Goal: Navigation & Orientation: Locate item on page

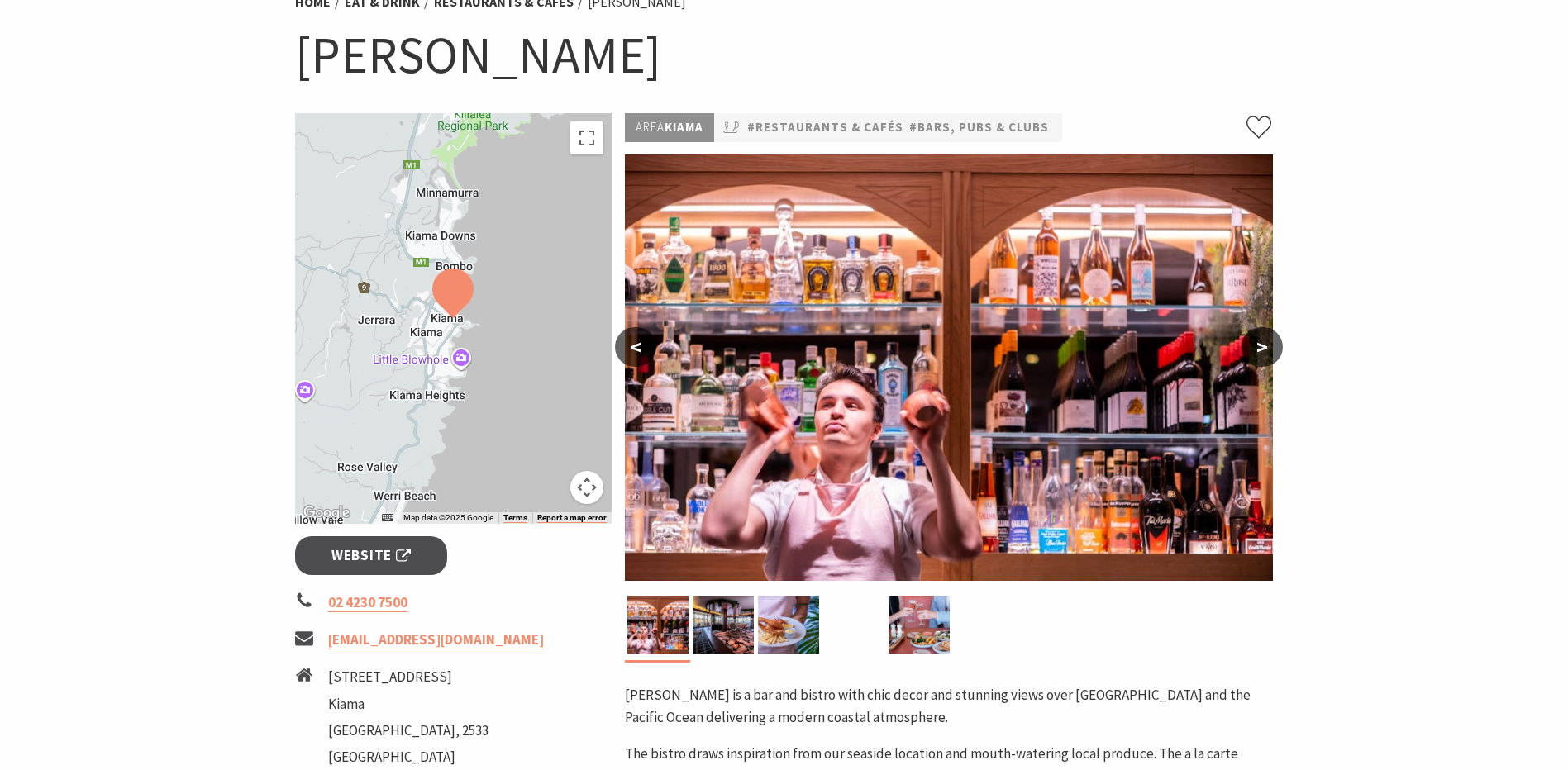
scroll to position [166, 0]
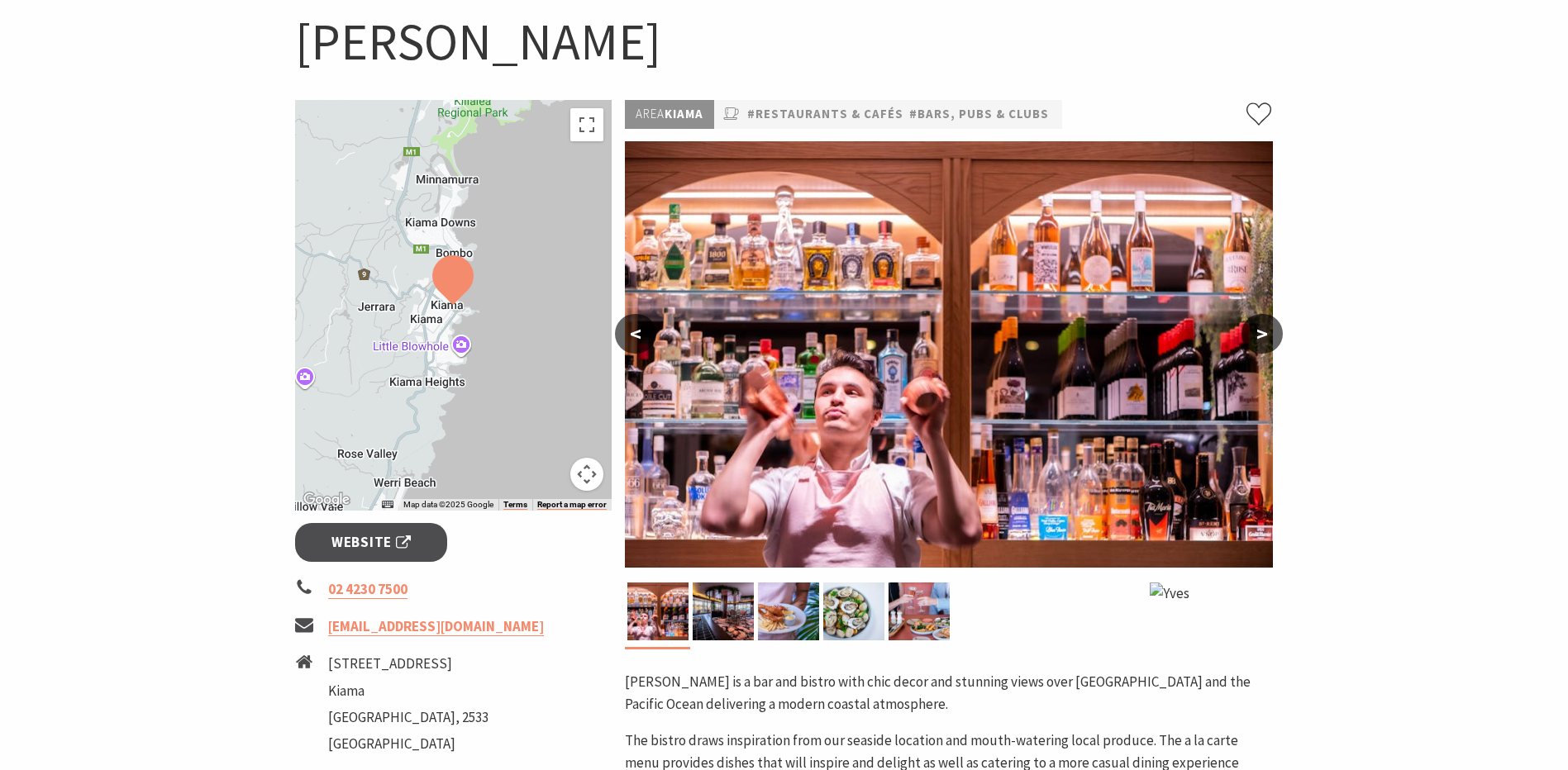
click at [1256, 342] on button ">" at bounding box center [1263, 334] width 42 height 40
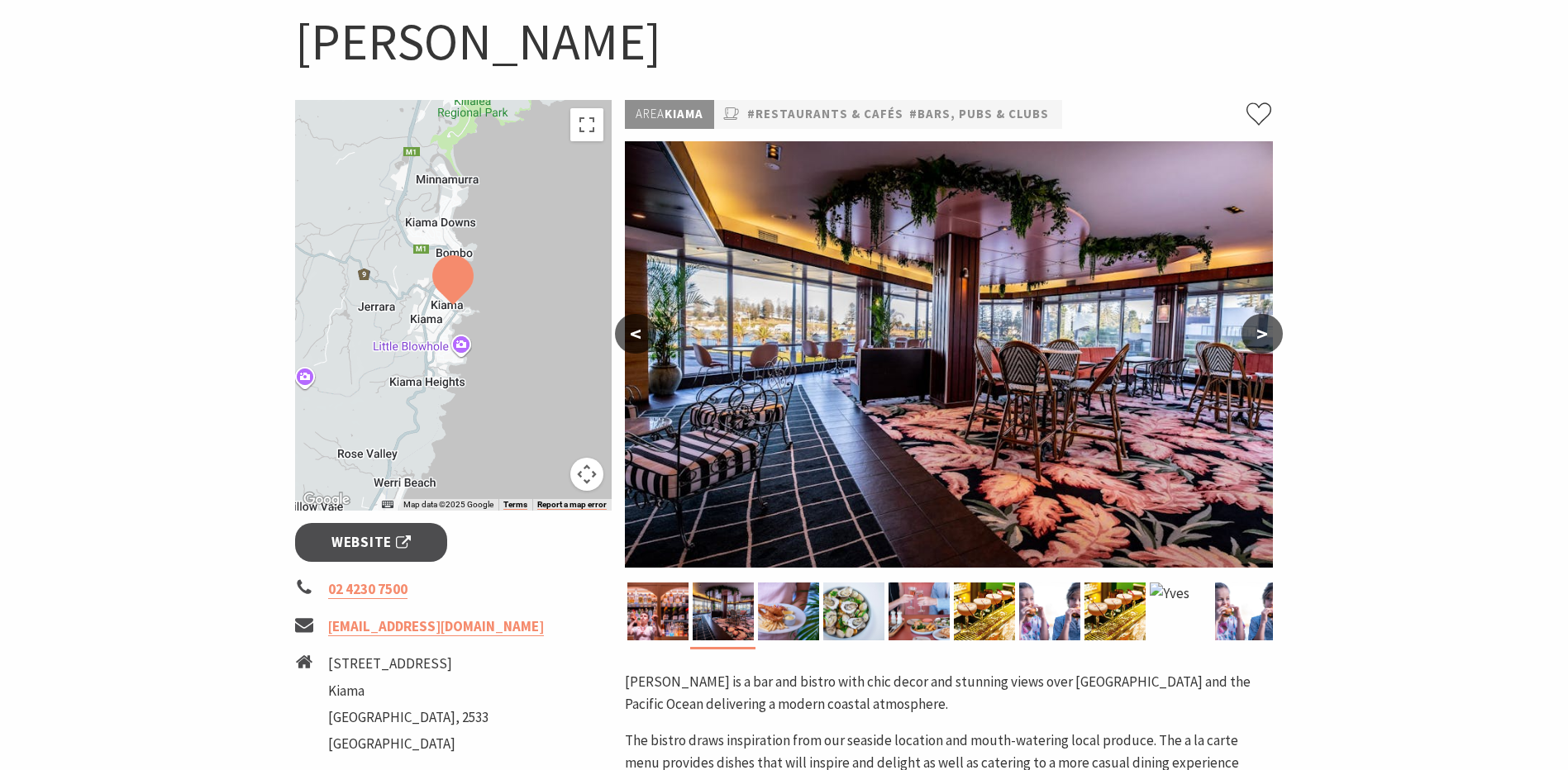
click at [1256, 342] on button ">" at bounding box center [1263, 334] width 42 height 40
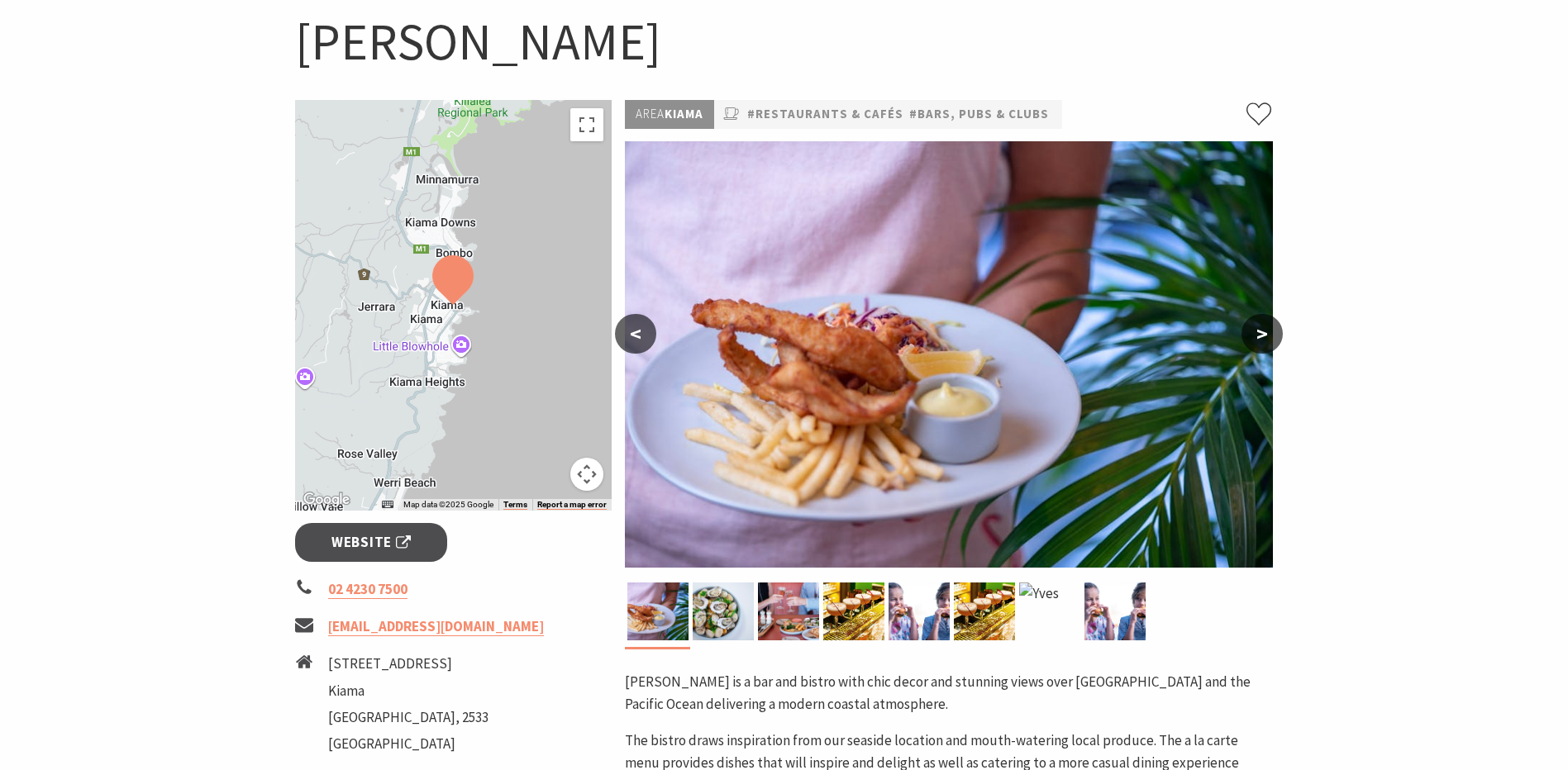
click at [1256, 342] on button ">" at bounding box center [1263, 334] width 42 height 40
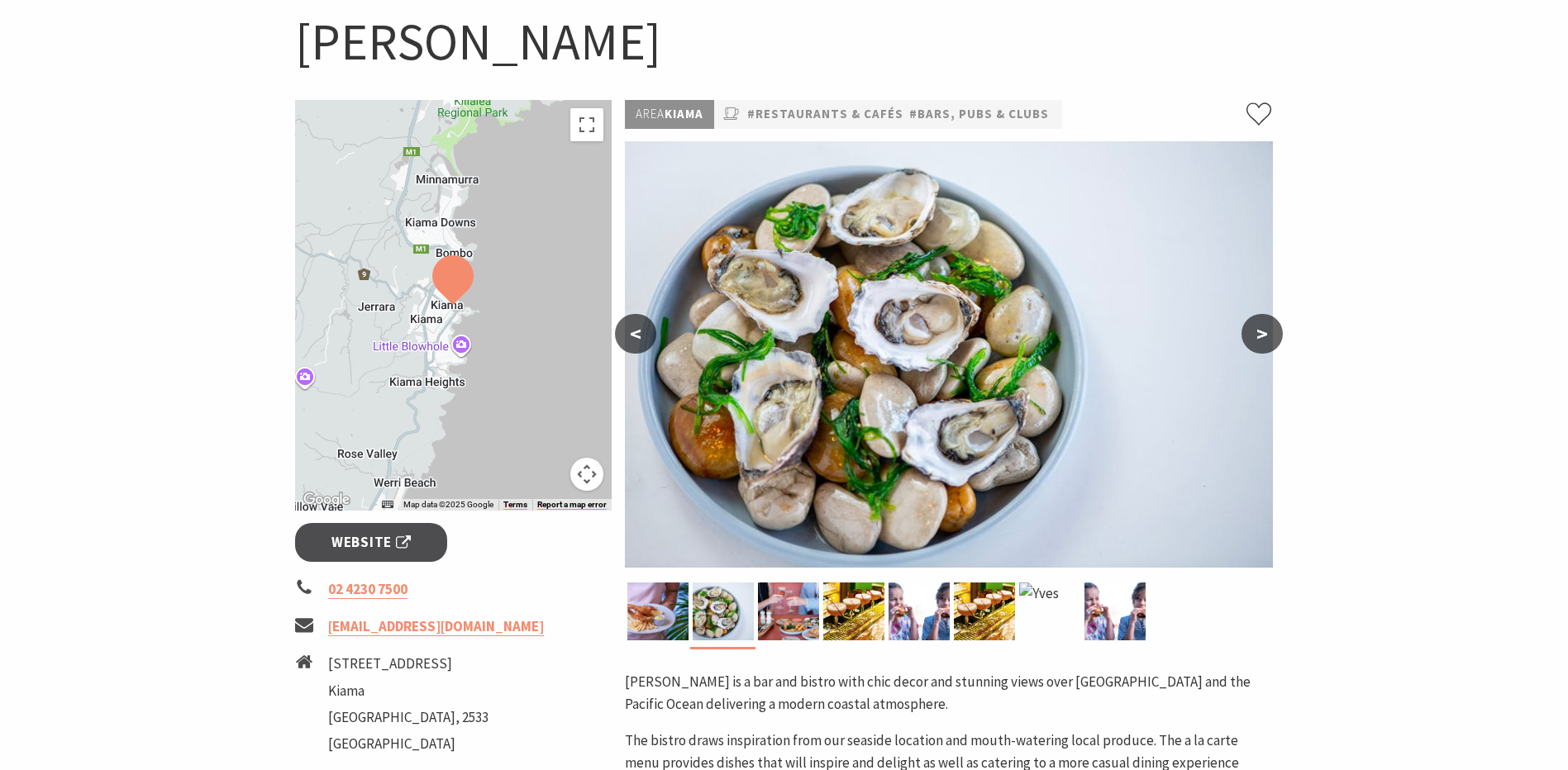
click at [1256, 342] on button ">" at bounding box center [1263, 334] width 42 height 40
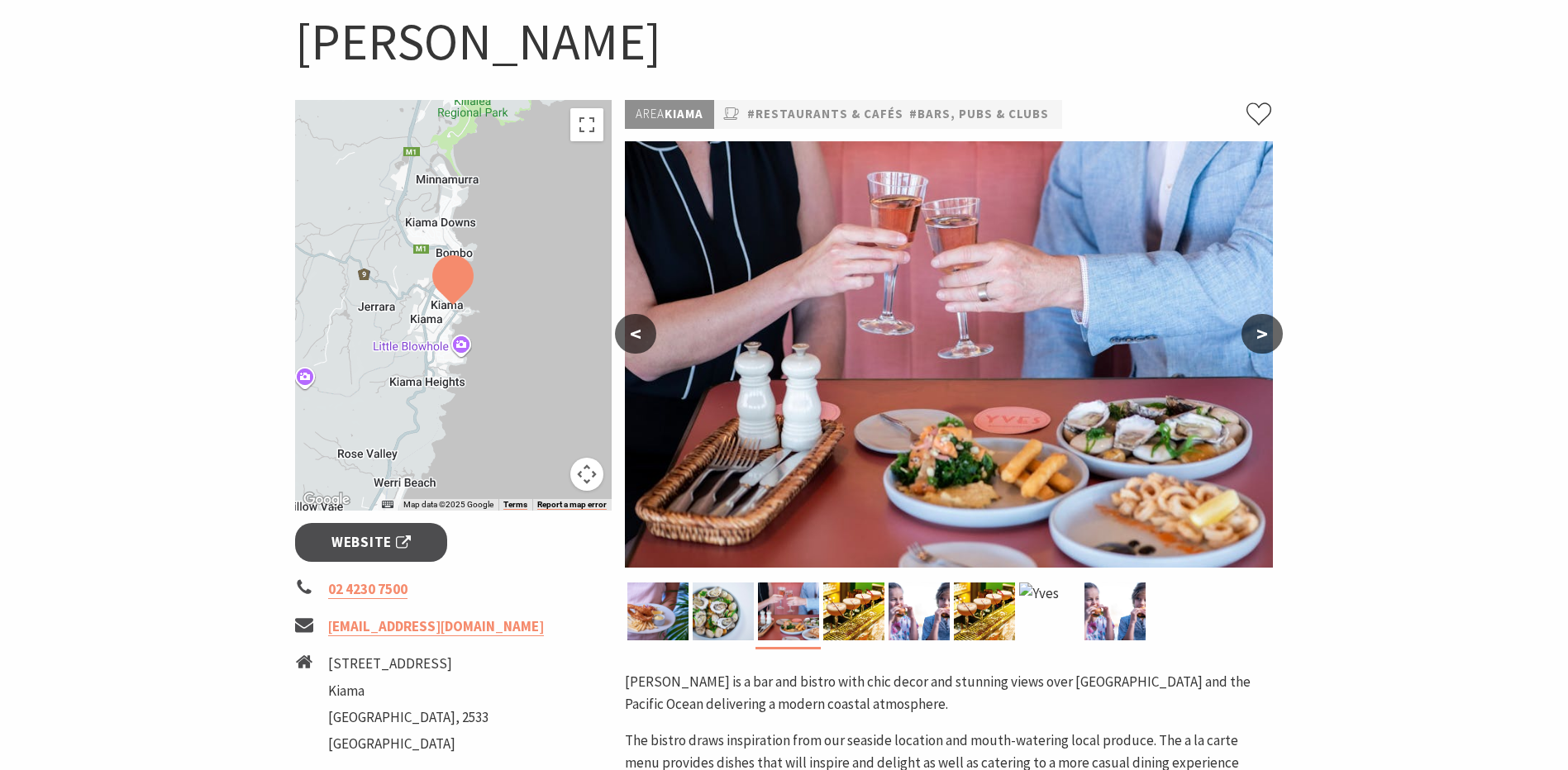
click at [1256, 342] on button ">" at bounding box center [1263, 334] width 42 height 40
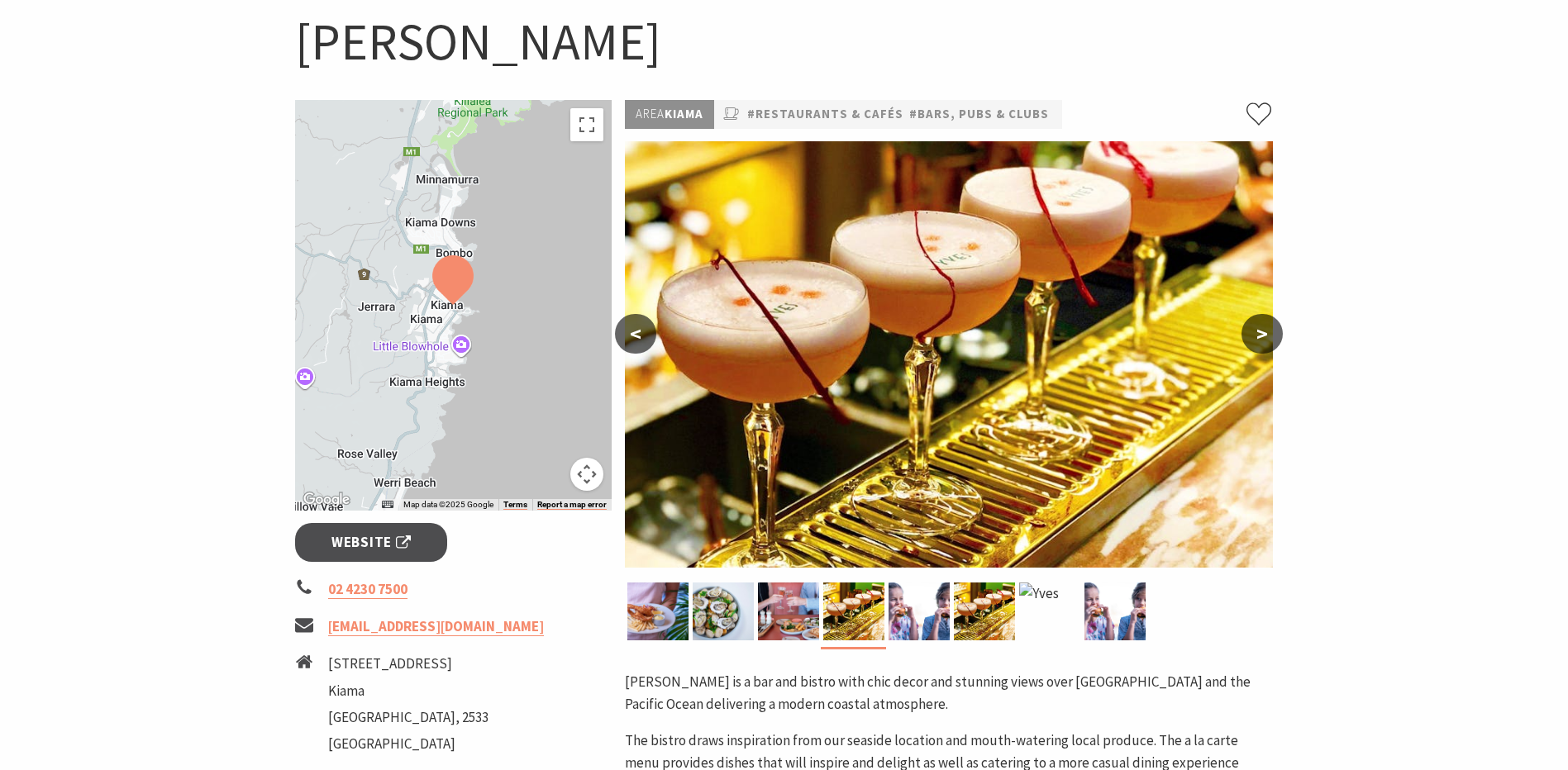
click at [1256, 342] on button ">" at bounding box center [1263, 334] width 42 height 40
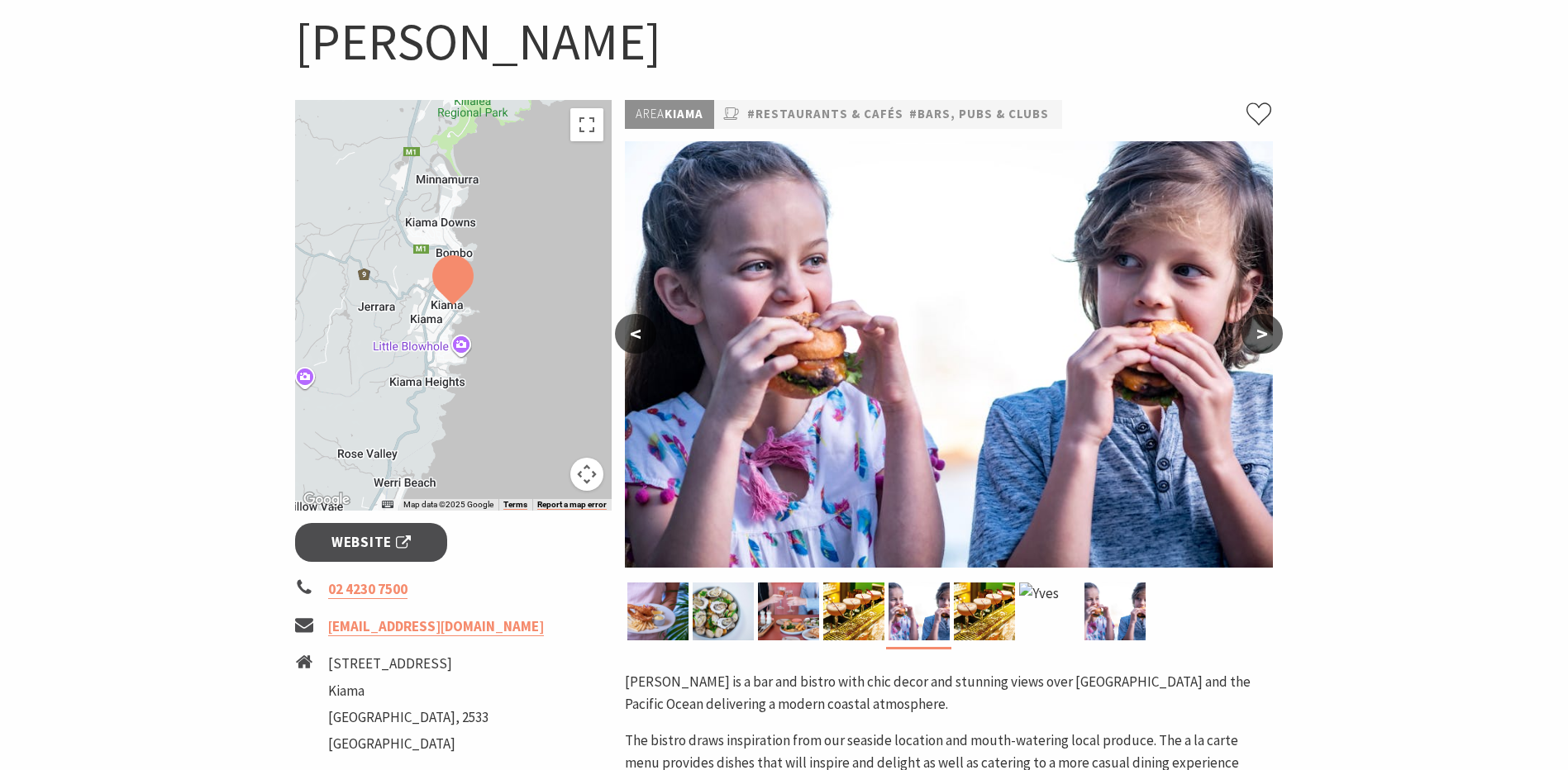
click at [1265, 340] on button ">" at bounding box center [1263, 334] width 42 height 40
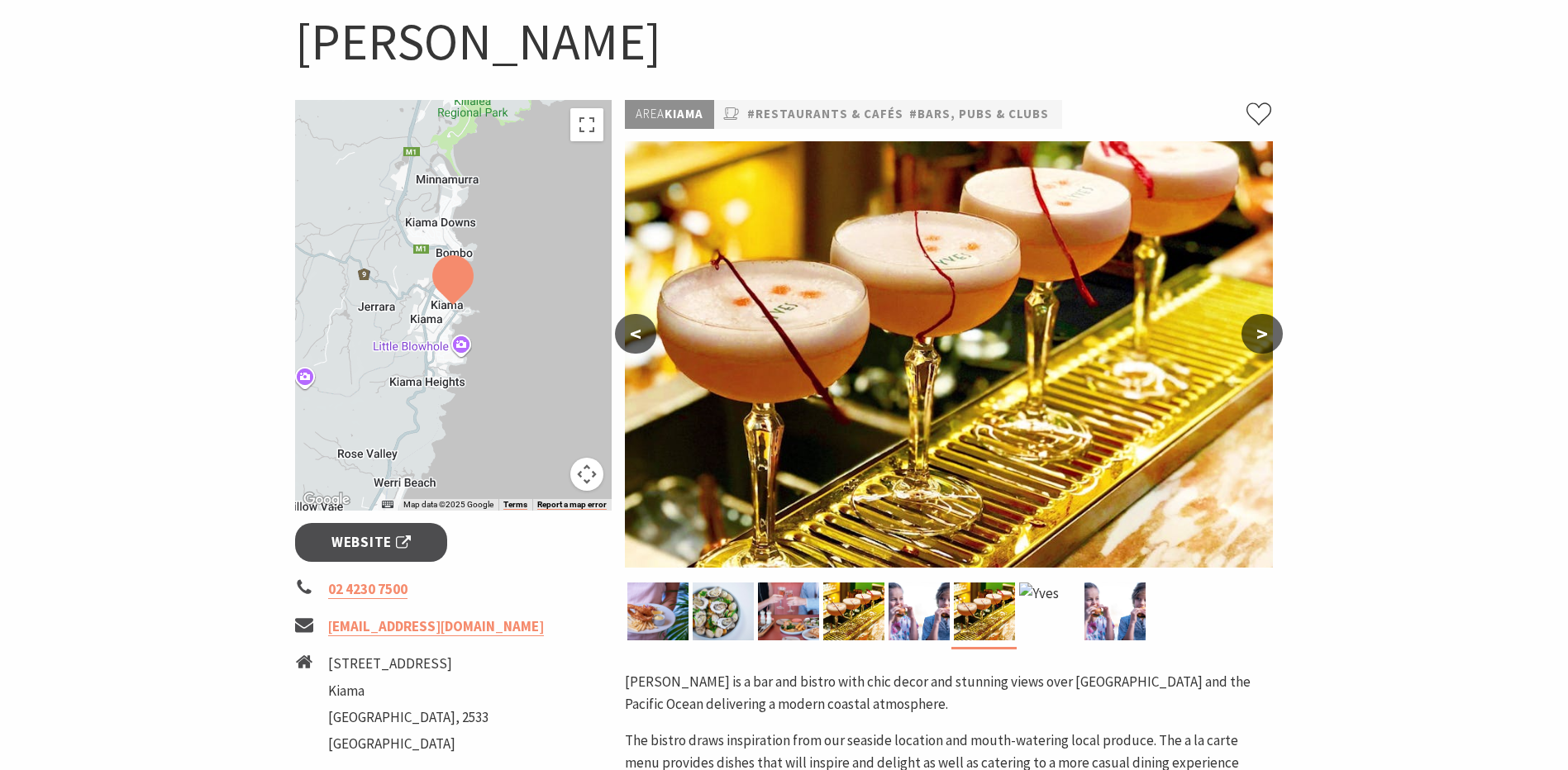
click at [1265, 340] on button ">" at bounding box center [1263, 334] width 42 height 40
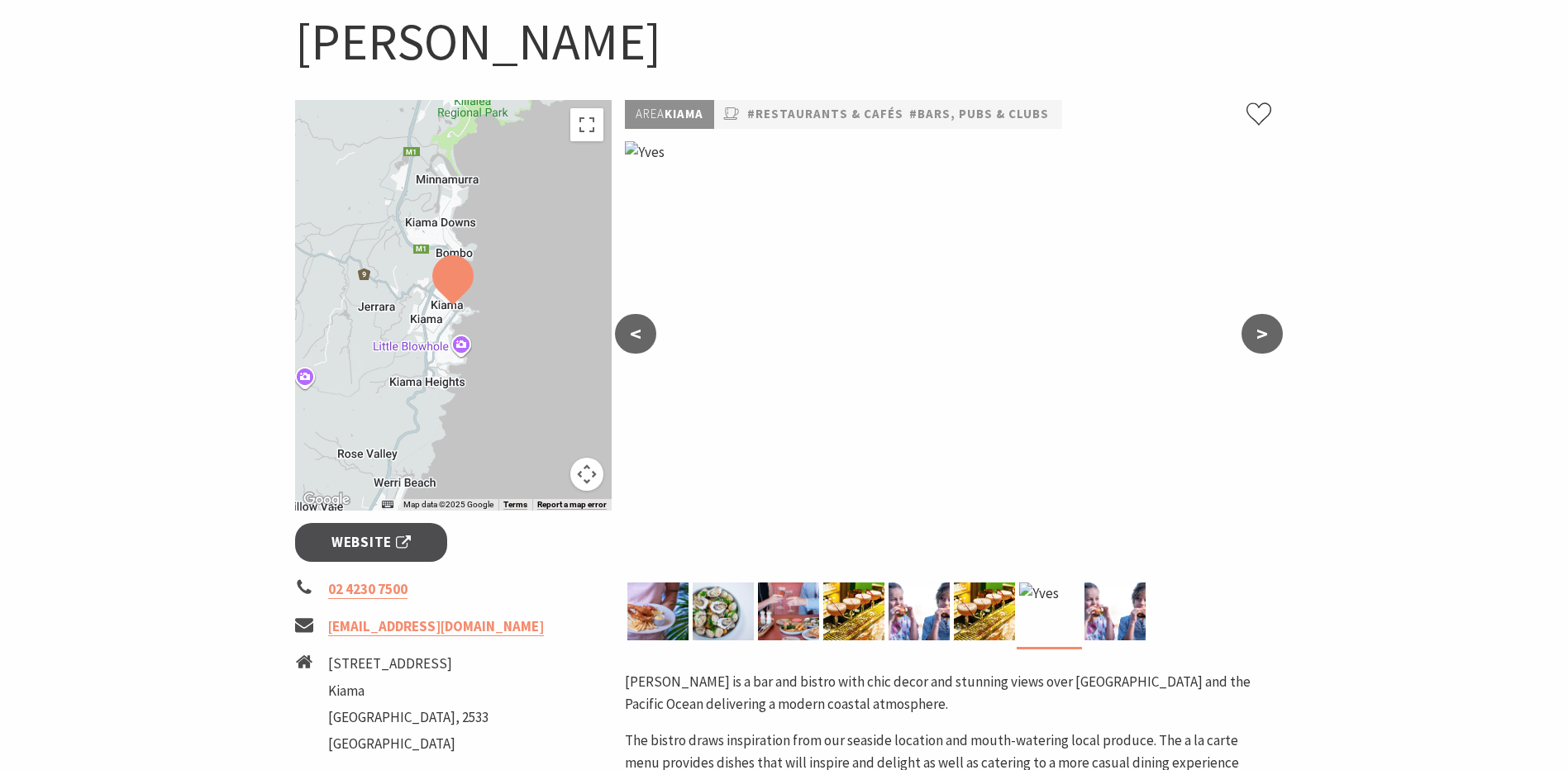
click at [1264, 335] on button ">" at bounding box center [1263, 334] width 42 height 40
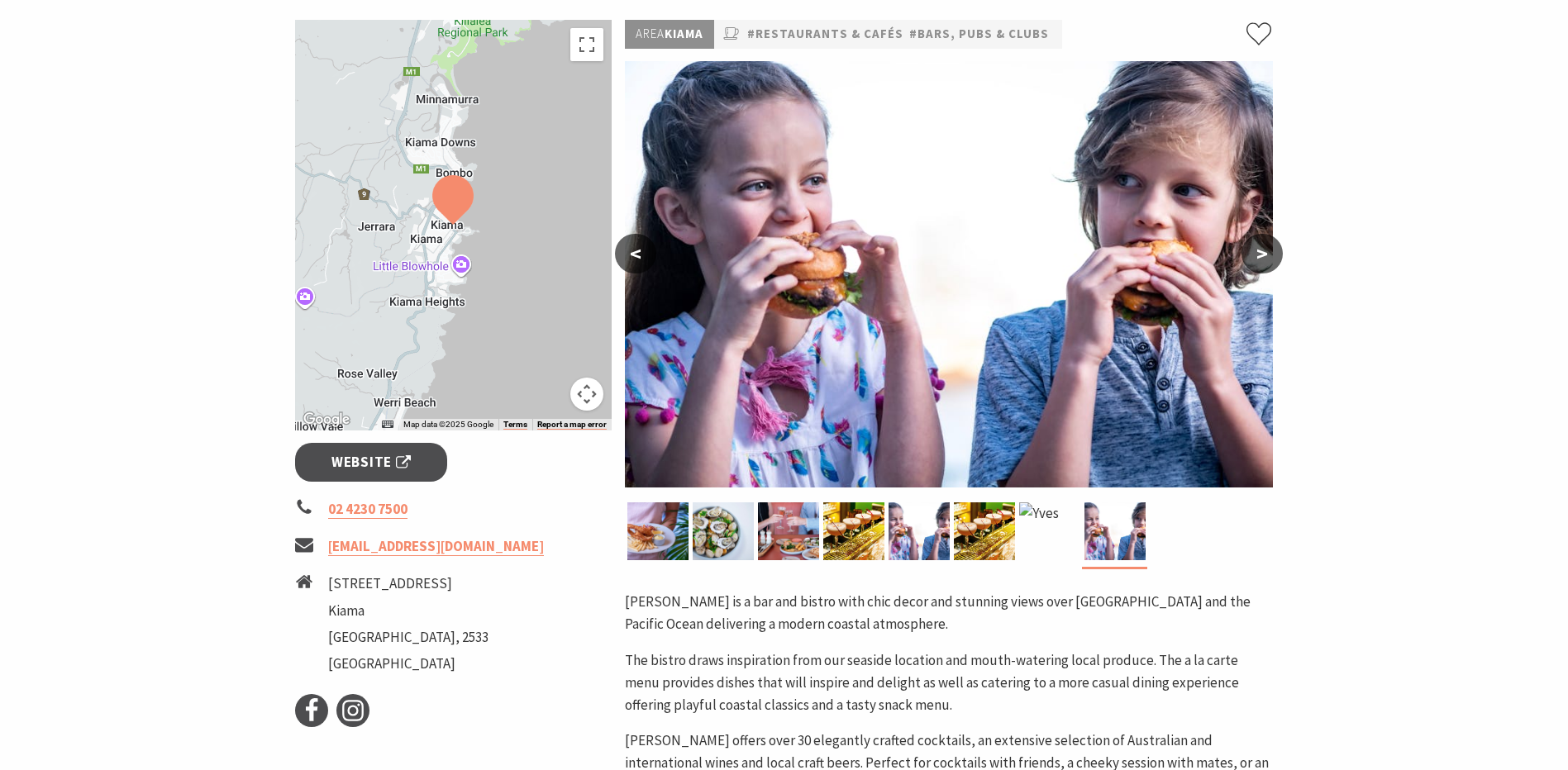
scroll to position [0, 0]
